Goal: Navigation & Orientation: Find specific page/section

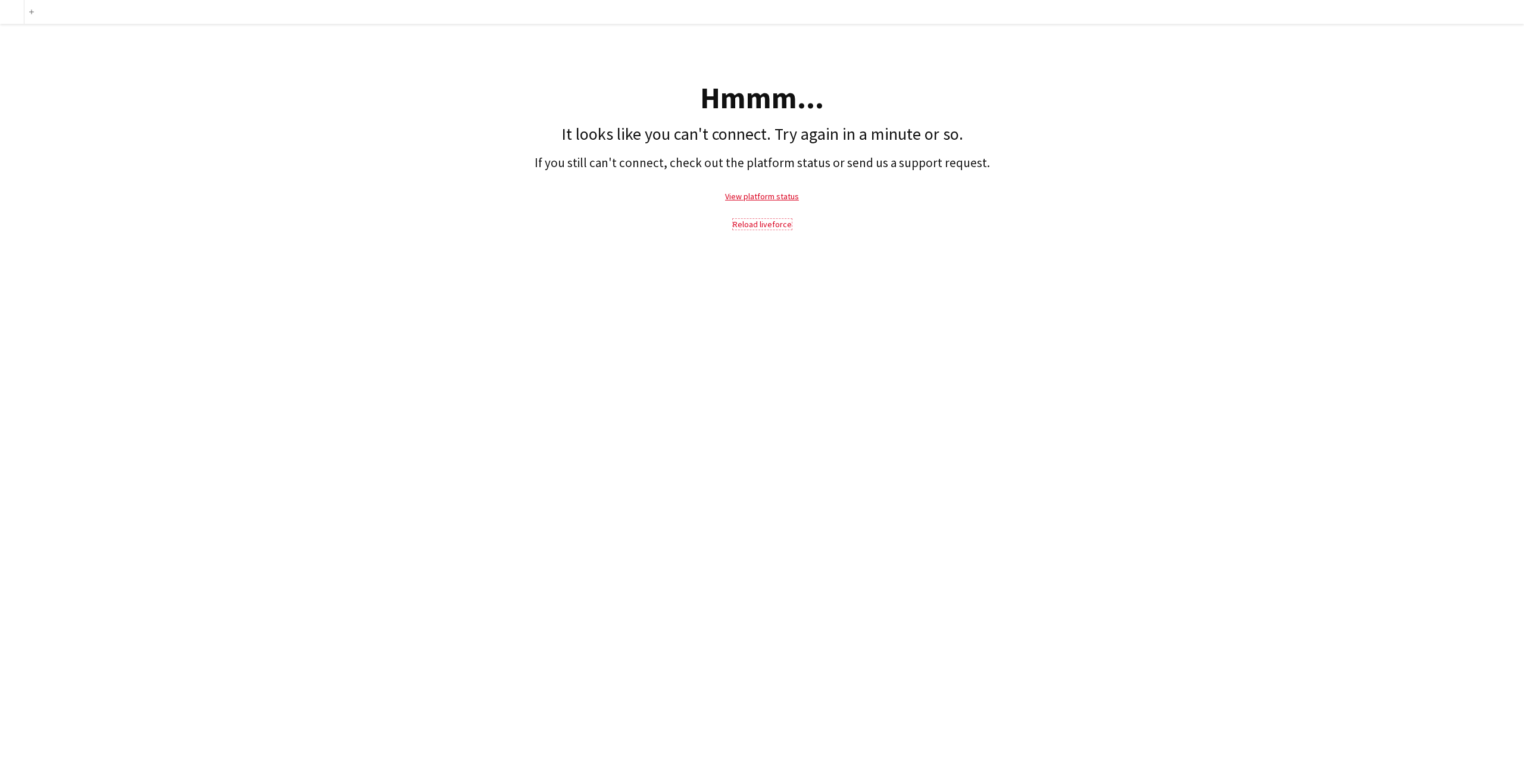
click at [780, 226] on link "Reload liveforce" at bounding box center [763, 223] width 59 height 10
